Goal: Information Seeking & Learning: Find specific page/section

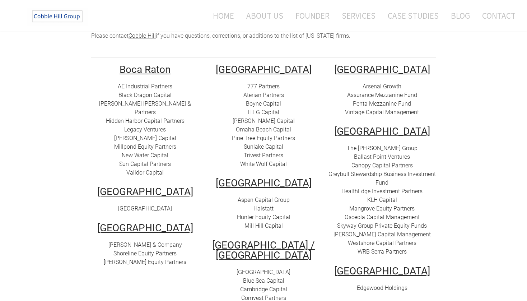
click at [257, 118] on link "[PERSON_NAME] Capital" at bounding box center [264, 121] width 62 height 7
click at [262, 126] on link "Omaha Beach Capital" at bounding box center [263, 129] width 55 height 7
click at [262, 135] on link "Pine Tree Equity Partners" at bounding box center [263, 138] width 63 height 7
click at [261, 143] on link "Sunlake Capital" at bounding box center [264, 146] width 40 height 7
click at [256, 152] on link "Trivest Partners" at bounding box center [264, 155] width 40 height 7
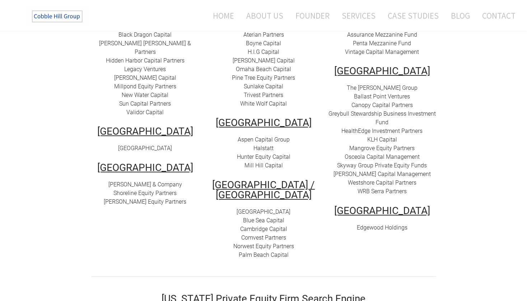
scroll to position [192, 0]
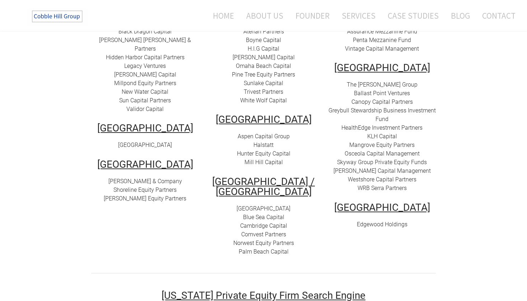
click at [249, 133] on link "Aspen Capital Group" at bounding box center [264, 136] width 52 height 7
click at [265, 142] on link "Halstatt" at bounding box center [264, 145] width 20 height 7
click at [252, 150] on link "Hunter Equity Capital" at bounding box center [264, 153] width 54 height 7
click at [276, 159] on link "Mill Hill Capital" at bounding box center [264, 162] width 38 height 7
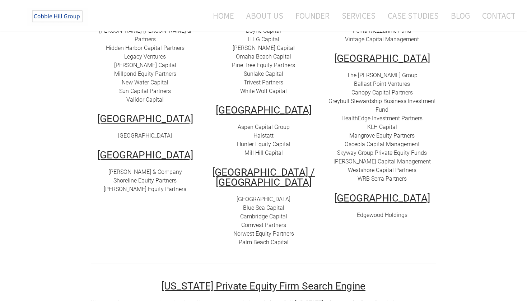
scroll to position [203, 0]
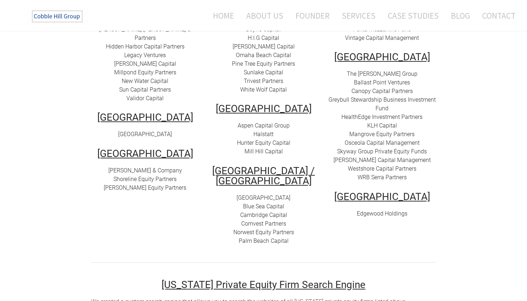
click at [278, 194] on link "[GEOGRAPHIC_DATA]" at bounding box center [264, 197] width 54 height 7
click at [278, 229] on link "Norwest Equity Partners" at bounding box center [264, 232] width 61 height 7
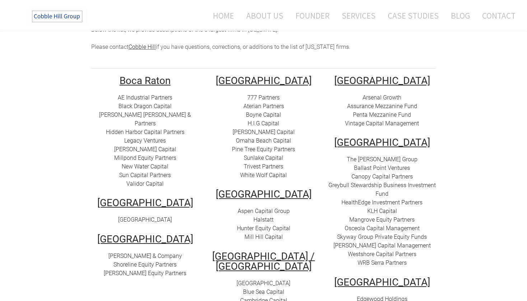
scroll to position [128, 0]
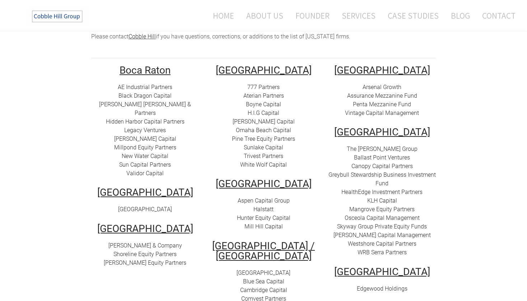
click at [354, 189] on link "HealthEdge Investment Partners" at bounding box center [382, 192] width 81 height 7
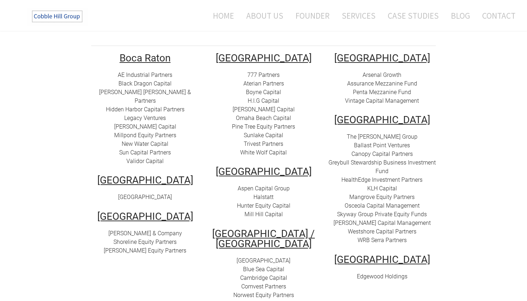
scroll to position [144, 0]
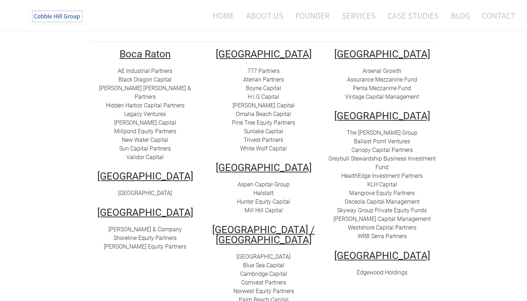
click at [374, 198] on link "Osceola Capital Management" at bounding box center [382, 201] width 75 height 7
click at [359, 207] on link "Skyway Group Private Equity Funds" at bounding box center [382, 210] width 90 height 7
click at [380, 216] on link "[PERSON_NAME] Capital Management" at bounding box center [382, 219] width 97 height 7
click at [357, 224] on link "Westshore Capital Partners" at bounding box center [382, 227] width 69 height 7
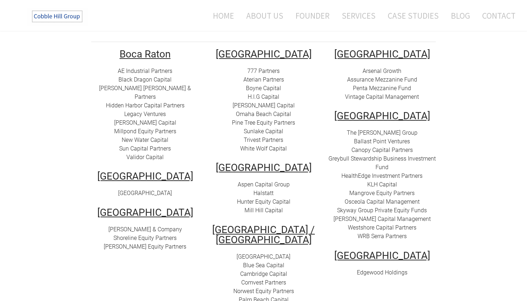
click at [363, 233] on link "WRB Serra Partners" at bounding box center [382, 236] width 49 height 7
